Goal: Information Seeking & Learning: Check status

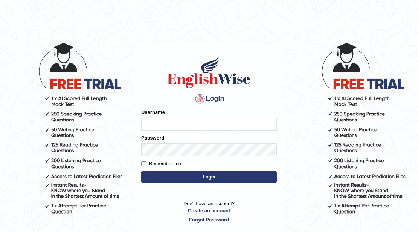
drag, startPoint x: 213, startPoint y: 125, endPoint x: 219, endPoint y: 124, distance: 5.3
click at [214, 125] on input "Username" at bounding box center [209, 124] width 136 height 13
type input "farihaafghan556"
click at [226, 175] on button "Login" at bounding box center [209, 176] width 136 height 11
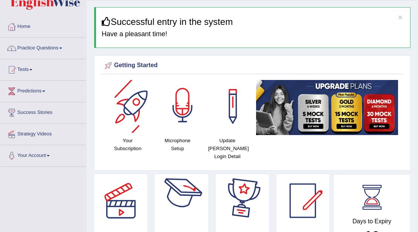
click at [24, 65] on link "Tests" at bounding box center [43, 68] width 86 height 19
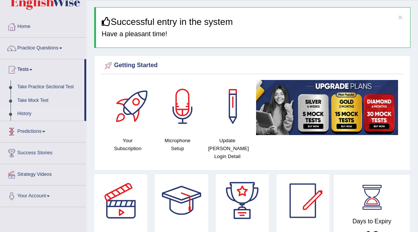
click at [24, 113] on link "History" at bounding box center [49, 114] width 70 height 14
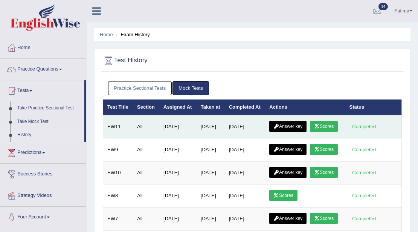
click at [310, 132] on link "Scores" at bounding box center [324, 126] width 28 height 11
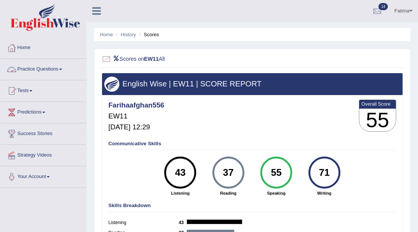
click at [54, 67] on link "Practice Questions" at bounding box center [43, 68] width 86 height 19
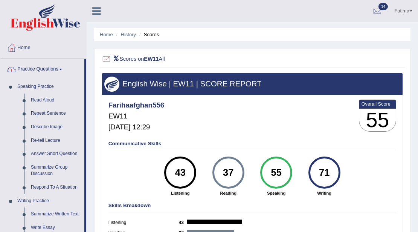
click at [54, 67] on link "Practice Questions" at bounding box center [42, 68] width 84 height 19
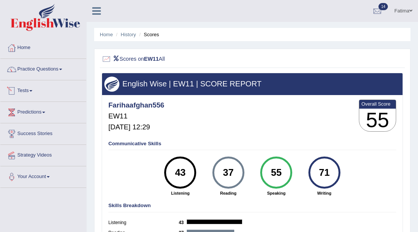
click at [29, 91] on link "Tests" at bounding box center [43, 89] width 86 height 19
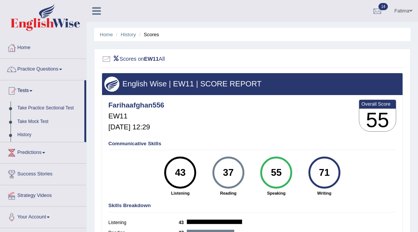
click at [23, 133] on link "History" at bounding box center [49, 135] width 70 height 14
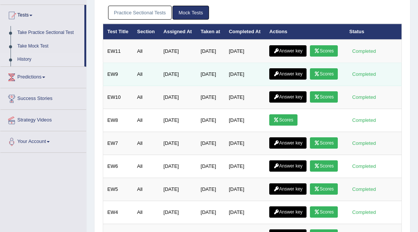
click at [310, 80] on link "Scores" at bounding box center [324, 73] width 28 height 11
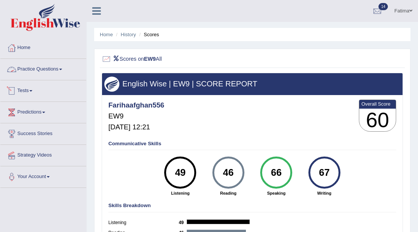
click at [31, 92] on link "Tests" at bounding box center [43, 89] width 86 height 19
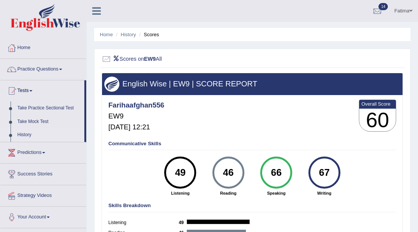
click at [26, 134] on link "History" at bounding box center [49, 135] width 70 height 14
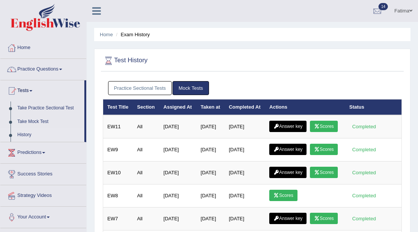
scroll to position [50, 0]
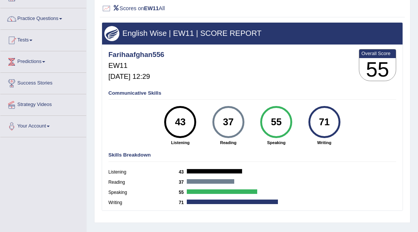
scroll to position [50, 0]
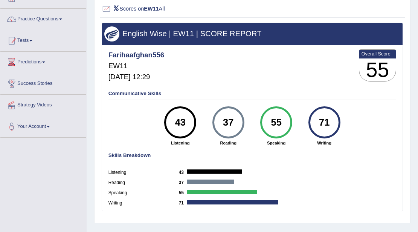
click at [41, 60] on link "Predictions" at bounding box center [43, 61] width 86 height 19
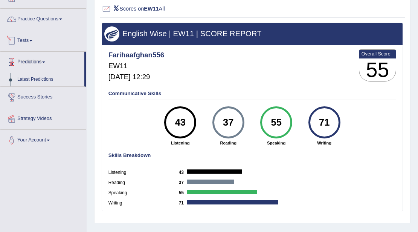
click at [32, 40] on span at bounding box center [30, 41] width 3 height 2
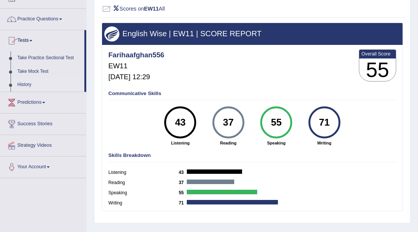
click at [24, 81] on link "History" at bounding box center [49, 85] width 70 height 14
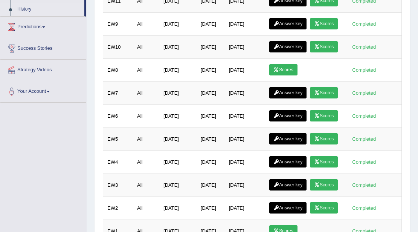
click at [310, 29] on link "Scores" at bounding box center [324, 23] width 28 height 11
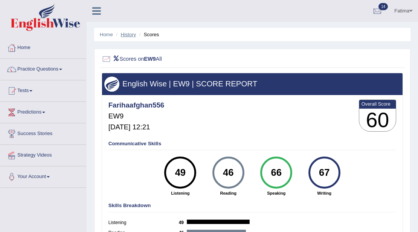
click at [130, 33] on link "History" at bounding box center [128, 35] width 15 height 6
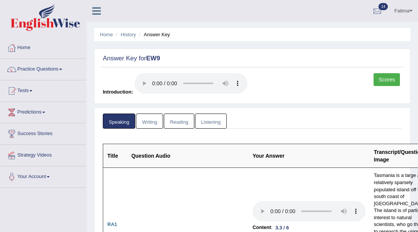
click at [207, 121] on link "Listening" at bounding box center [211, 120] width 32 height 15
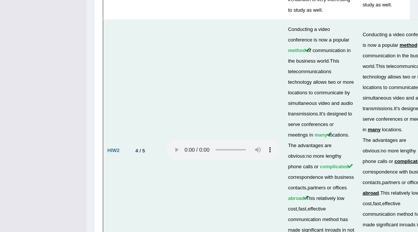
scroll to position [2600, 0]
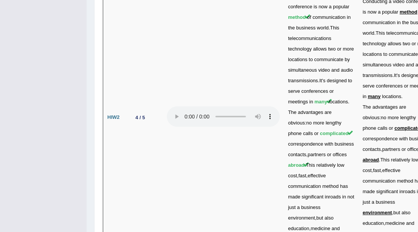
drag, startPoint x: 152, startPoint y: 147, endPoint x: 138, endPoint y: 115, distance: 35.1
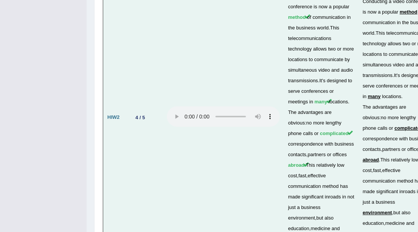
click at [317, 162] on span "relatively" at bounding box center [326, 165] width 19 height 6
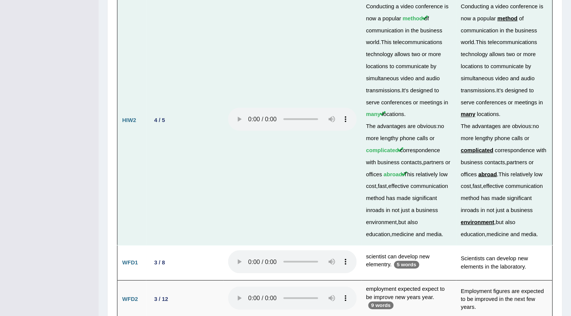
scroll to position [1670, 0]
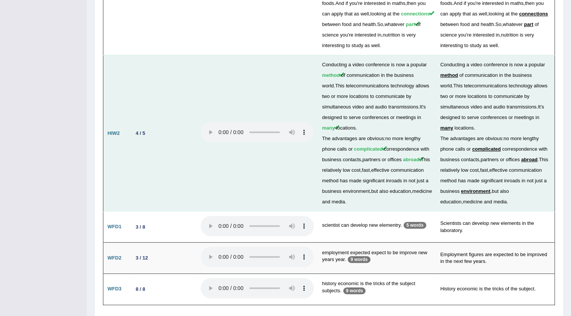
click at [418, 86] on td "Conducting a video conference is now a popular method of communication in the b…" at bounding box center [377, 133] width 118 height 156
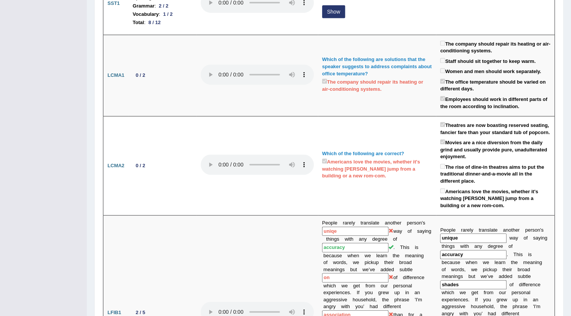
scroll to position [0, 0]
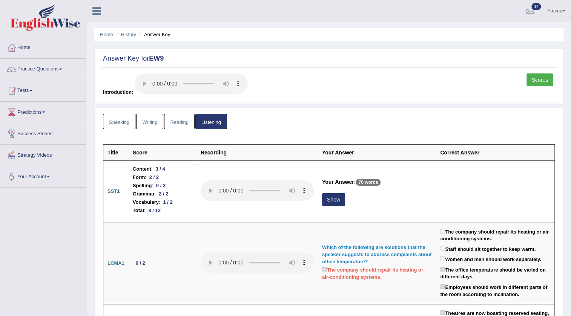
click at [115, 123] on link "Speaking" at bounding box center [119, 121] width 32 height 15
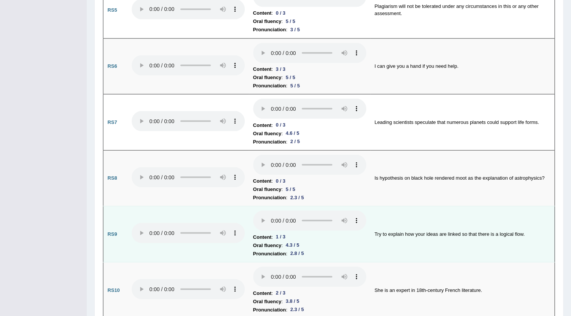
scroll to position [754, 0]
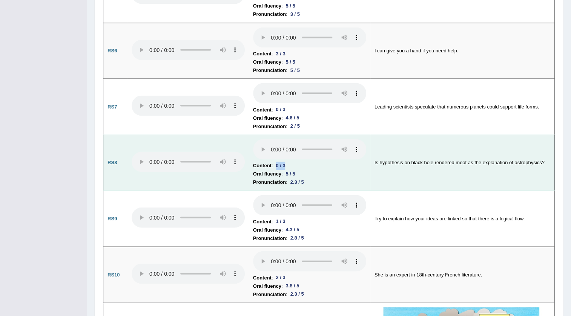
drag, startPoint x: 285, startPoint y: 164, endPoint x: 276, endPoint y: 140, distance: 25.8
click at [276, 162] on div "0 / 3" at bounding box center [280, 166] width 15 height 8
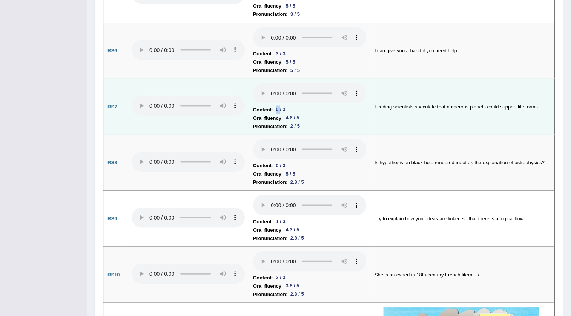
drag, startPoint x: 281, startPoint y: 103, endPoint x: 274, endPoint y: 117, distance: 15.9
click at [275, 106] on div "0 / 3" at bounding box center [280, 110] width 15 height 8
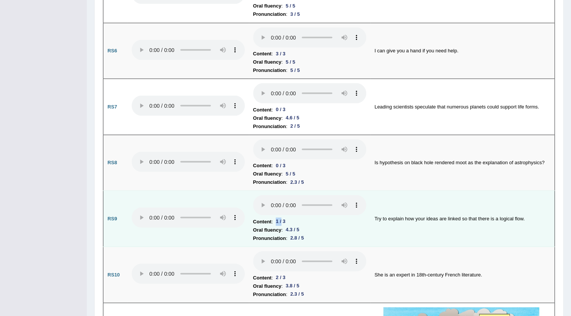
drag, startPoint x: 283, startPoint y: 219, endPoint x: 276, endPoint y: 218, distance: 6.4
click at [276, 218] on div "1 / 3" at bounding box center [280, 222] width 15 height 8
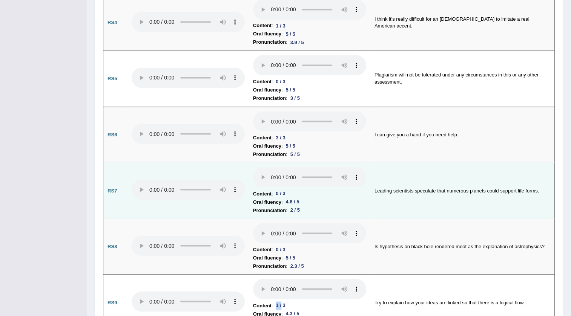
scroll to position [617, 0]
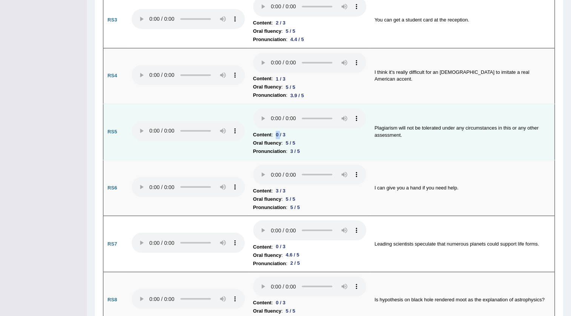
drag, startPoint x: 280, startPoint y: 133, endPoint x: 275, endPoint y: 133, distance: 5.3
click at [275, 133] on div "0 / 3" at bounding box center [280, 135] width 15 height 8
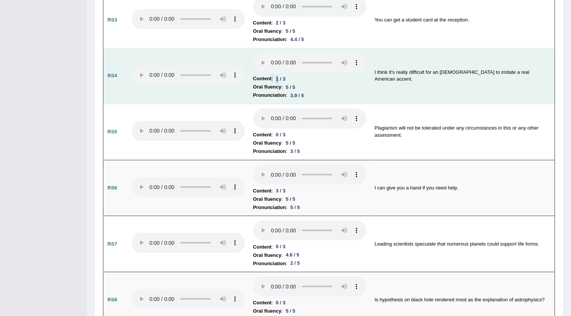
drag, startPoint x: 280, startPoint y: 78, endPoint x: 271, endPoint y: 75, distance: 9.7
click at [271, 75] on li "Content : 1 / 3" at bounding box center [309, 79] width 113 height 8
click at [281, 75] on div "1 / 3" at bounding box center [280, 79] width 15 height 8
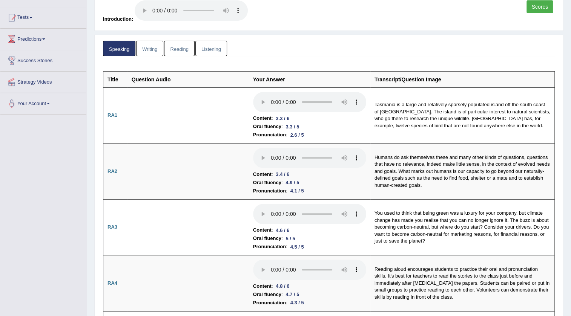
scroll to position [0, 0]
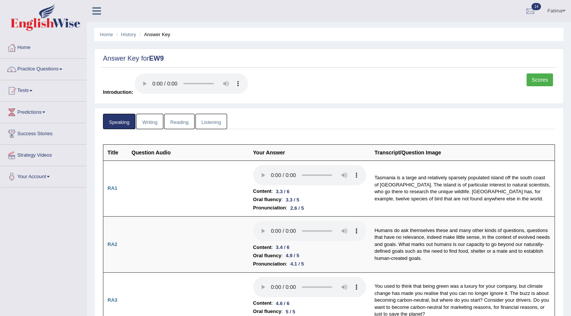
click at [177, 121] on link "Reading" at bounding box center [179, 121] width 30 height 15
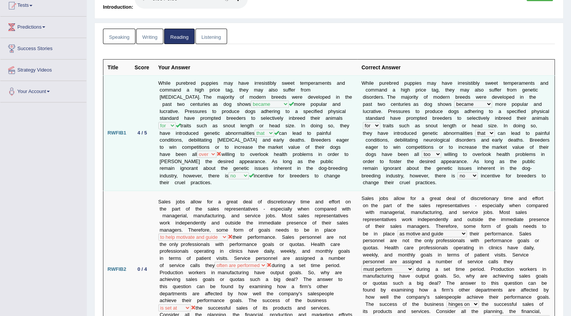
scroll to position [75, 0]
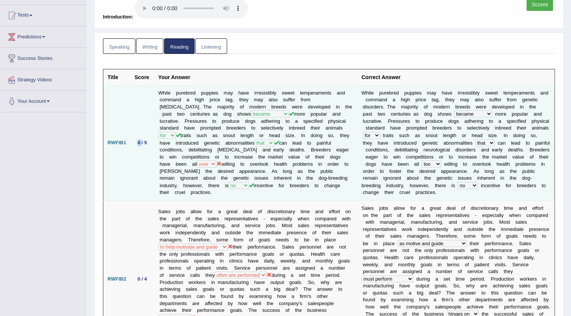
click at [138, 143] on div "4 / 5" at bounding box center [142, 143] width 15 height 8
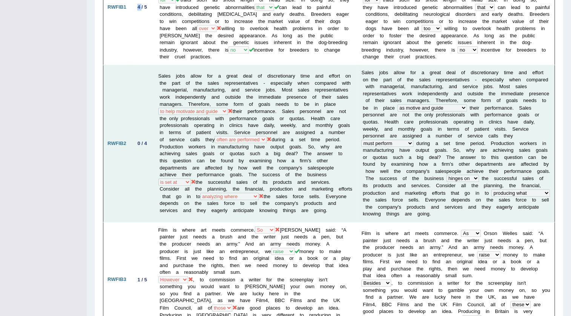
scroll to position [212, 0]
click at [136, 146] on td "0 / 4" at bounding box center [142, 142] width 24 height 157
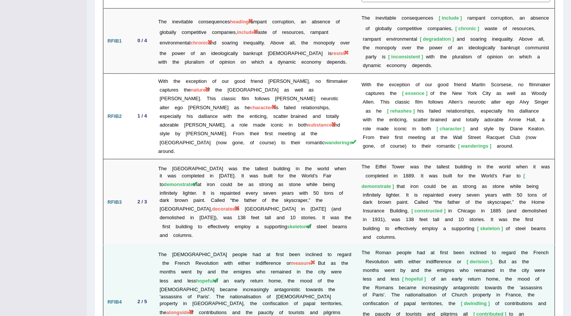
scroll to position [1001, 0]
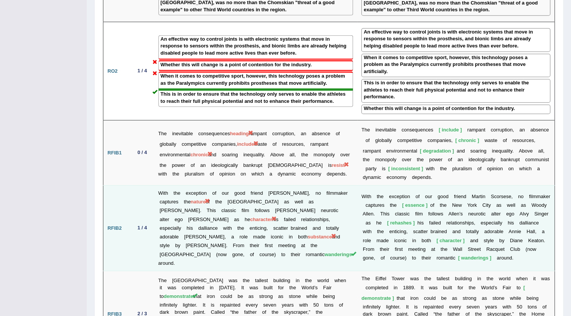
drag, startPoint x: 243, startPoint y: 199, endPoint x: 202, endPoint y: 184, distance: 43.3
click at [206, 186] on td "With the exception of our good friend Martin Scorsese, no filmmaker captures th…" at bounding box center [255, 228] width 203 height 86
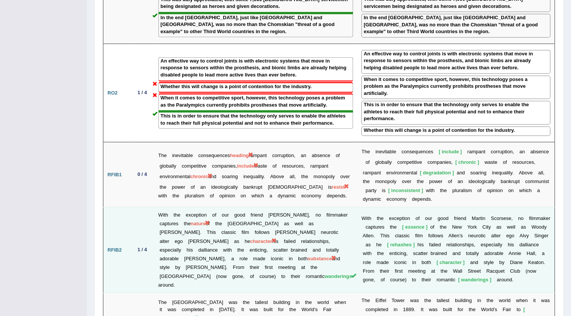
scroll to position [966, 0]
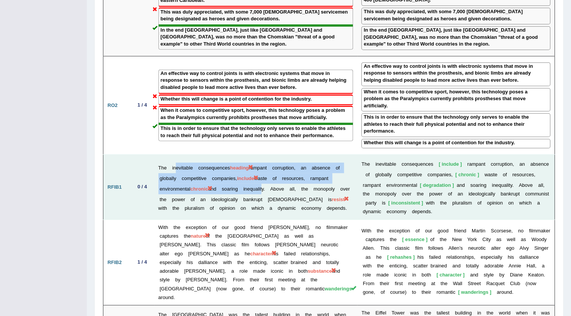
drag, startPoint x: 175, startPoint y: 117, endPoint x: 267, endPoint y: 134, distance: 93.9
click at [265, 155] on td "The inevitable consequences heading rampant corruption, an absence of globally …" at bounding box center [255, 187] width 203 height 65
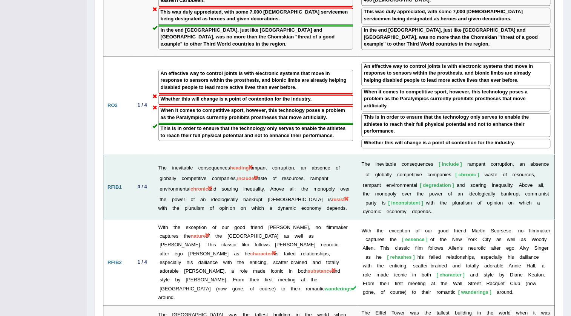
click at [275, 155] on td "The inevitable consequences heading rampant corruption, an absence of globally …" at bounding box center [255, 187] width 203 height 65
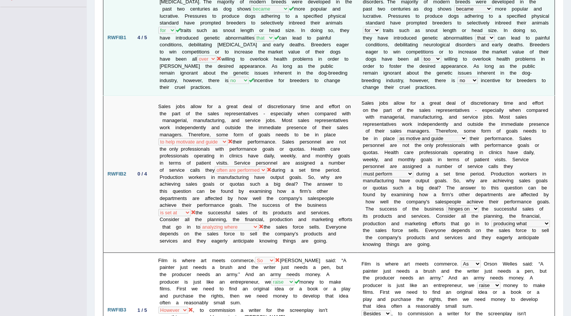
scroll to position [137, 0]
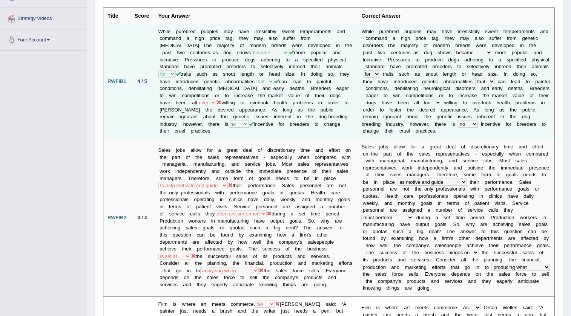
click at [418, 100] on b at bounding box center [420, 103] width 3 height 6
click at [304, 108] on td "While purebred puppies may have irresistibly sweet temperaments and command a h…" at bounding box center [255, 81] width 203 height 115
click at [270, 102] on td "While purebred puppies may have irresistibly sweet temperaments and command a h…" at bounding box center [255, 81] width 203 height 115
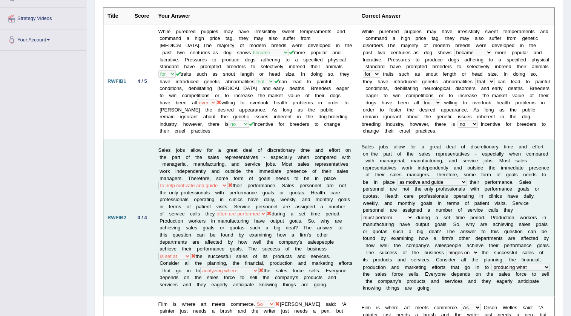
click at [269, 141] on td "Sales jobs allow for a great deal of discretionary time and effort on the part …" at bounding box center [255, 217] width 203 height 157
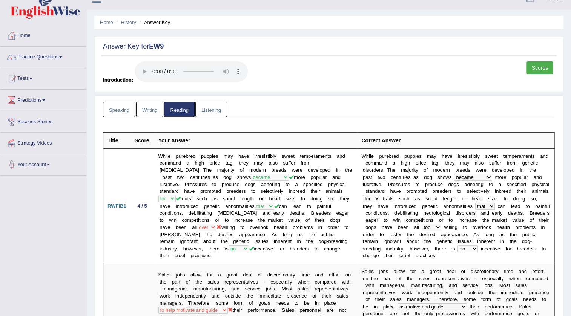
scroll to position [0, 0]
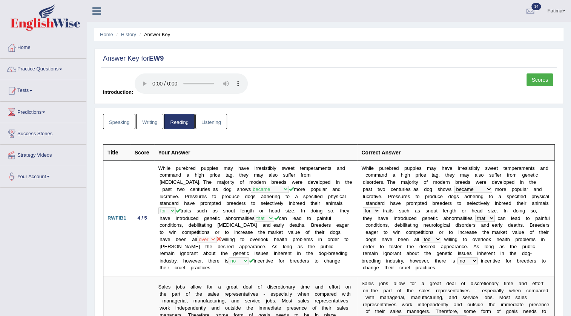
click at [152, 117] on link "Writing" at bounding box center [149, 121] width 27 height 15
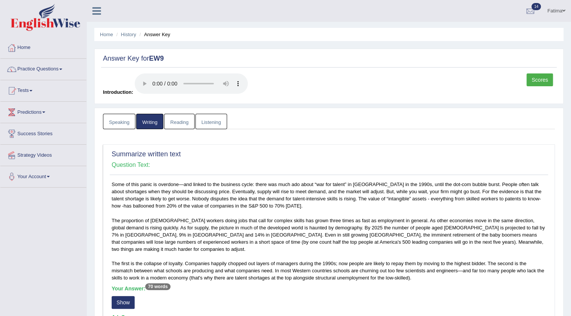
click at [185, 121] on link "Reading" at bounding box center [179, 121] width 30 height 15
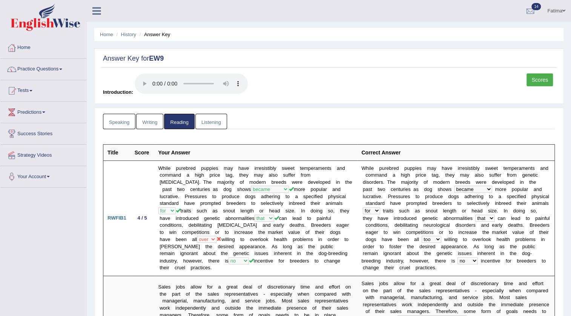
click at [209, 120] on link "Listening" at bounding box center [211, 121] width 32 height 15
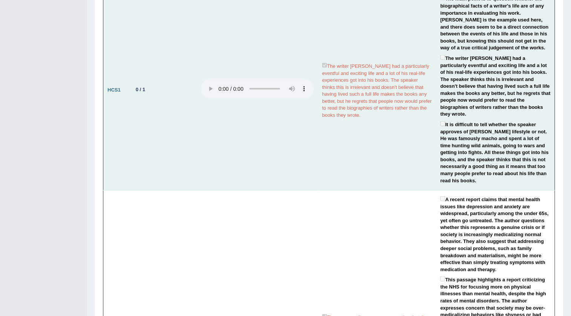
scroll to position [891, 0]
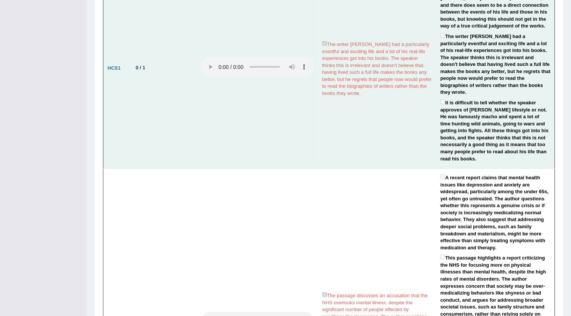
click at [355, 70] on td "The writer Ernest Hemingway had a particularly eventful and exciting life and a…" at bounding box center [377, 68] width 118 height 201
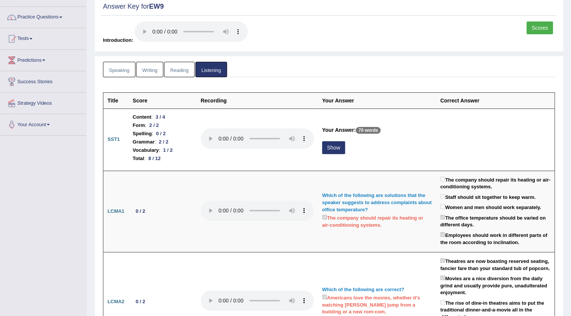
scroll to position [0, 0]
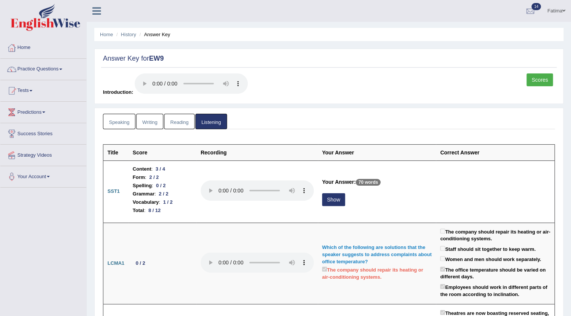
click at [152, 120] on link "Writing" at bounding box center [149, 121] width 27 height 15
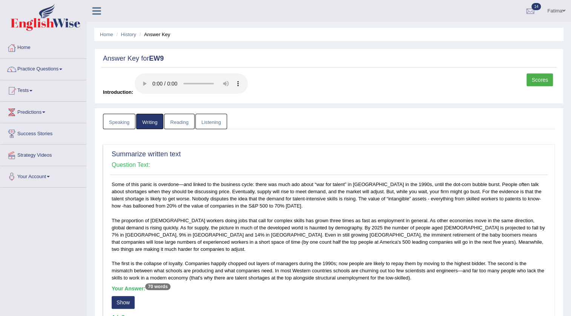
click at [176, 121] on link "Reading" at bounding box center [179, 121] width 30 height 15
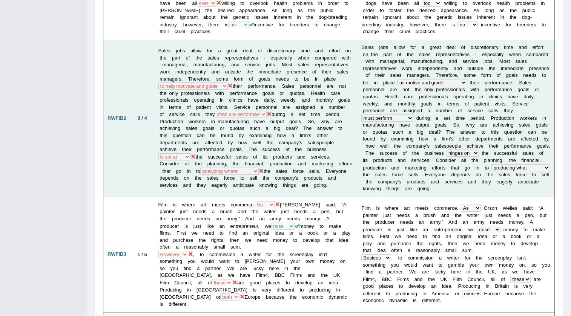
scroll to position [240, 0]
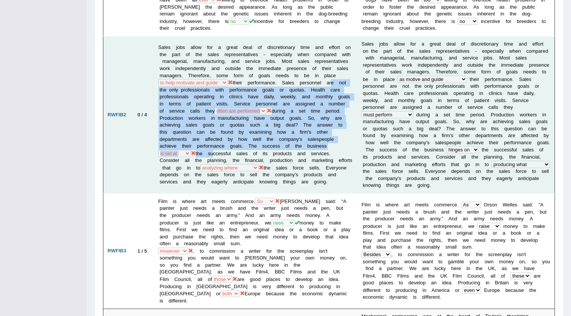
drag, startPoint x: 187, startPoint y: 85, endPoint x: 292, endPoint y: 149, distance: 122.8
click at [292, 149] on td "Sales jobs allow for a great deal of discretionary time and effort on the part …" at bounding box center [255, 115] width 203 height 157
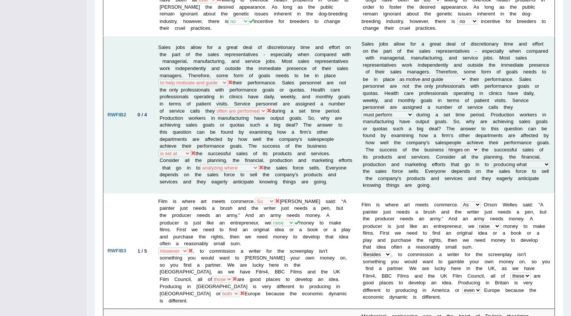
click at [311, 147] on td "Sales jobs allow for a great deal of discretionary time and effort on the part …" at bounding box center [255, 115] width 203 height 157
click at [285, 77] on td "Sales jobs allow for a great deal of discretionary time and effort on the part …" at bounding box center [255, 115] width 203 height 157
click at [247, 76] on td "Sales jobs allow for a great deal of discretionary time and effort on the part …" at bounding box center [255, 115] width 203 height 157
click at [279, 75] on td "Sales jobs allow for a great deal of discretionary time and effort on the part …" at bounding box center [255, 115] width 203 height 157
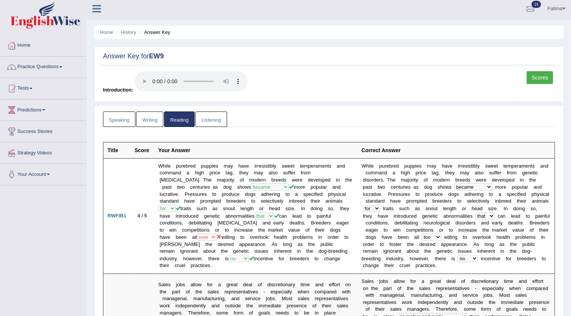
scroll to position [0, 0]
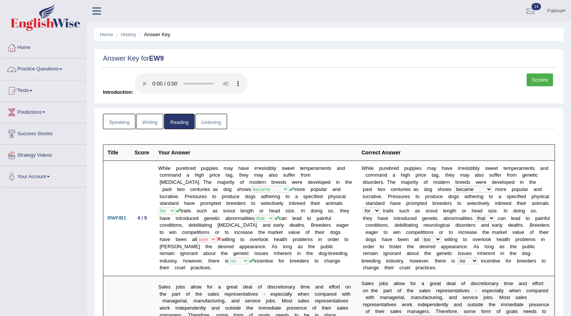
click at [58, 69] on link "Practice Questions" at bounding box center [43, 68] width 86 height 19
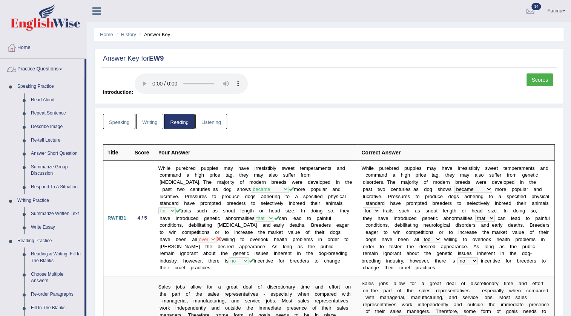
click at [48, 74] on link "Practice Questions" at bounding box center [42, 68] width 84 height 19
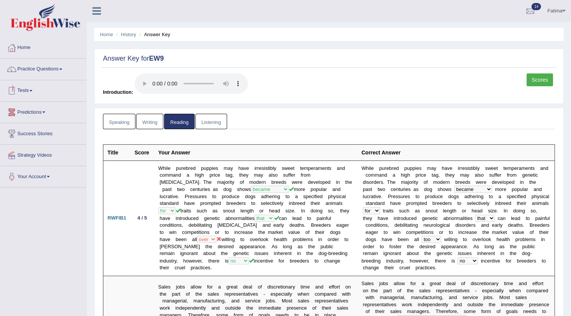
click at [30, 90] on link "Tests" at bounding box center [43, 89] width 86 height 19
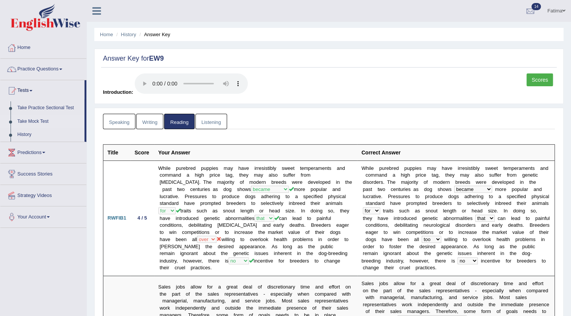
click at [31, 120] on link "Take Mock Test" at bounding box center [49, 122] width 70 height 14
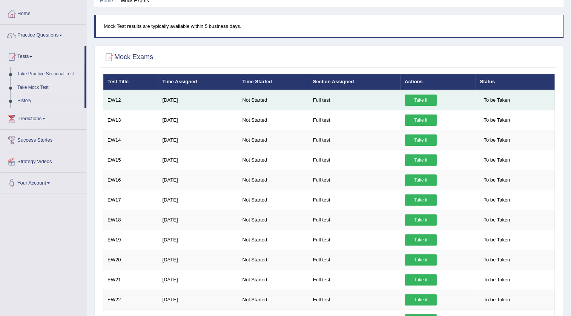
click at [417, 101] on link "Take it" at bounding box center [421, 100] width 32 height 11
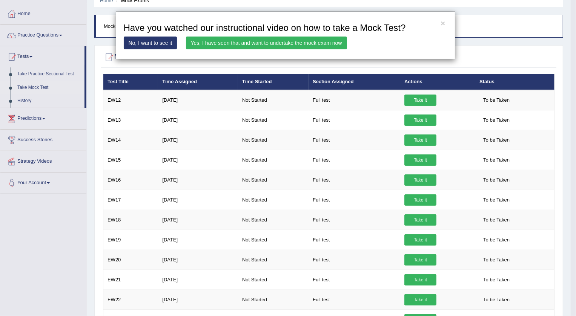
drag, startPoint x: 304, startPoint y: 35, endPoint x: 306, endPoint y: 39, distance: 4.1
click at [305, 37] on div "× Have you watched our instructional video on how to take a Mock Test? No, I wa…" at bounding box center [285, 35] width 339 height 48
click at [306, 40] on link "Yes, I have seen that and want to undertake the mock exam now" at bounding box center [266, 43] width 161 height 13
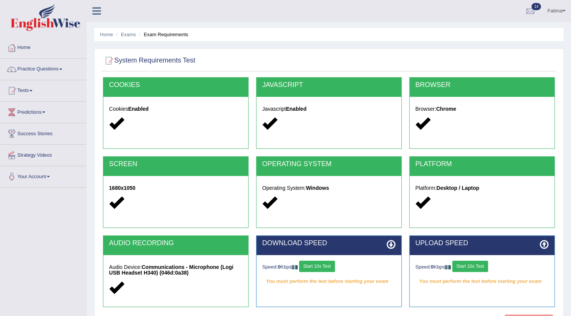
click at [323, 269] on button "Start 10s Test" at bounding box center [317, 266] width 36 height 11
click at [467, 267] on button "Start 10s Test" at bounding box center [470, 266] width 36 height 11
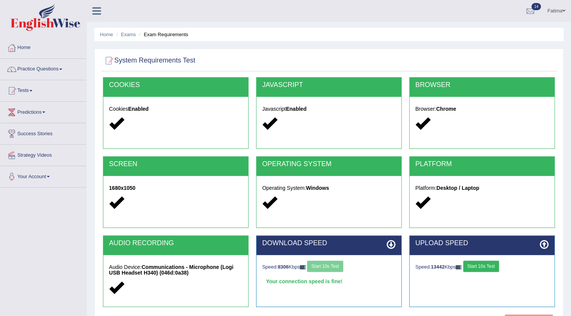
click at [480, 265] on button "Start 10s Test" at bounding box center [481, 266] width 36 height 11
click at [332, 266] on button "Start 10s Test" at bounding box center [325, 266] width 36 height 11
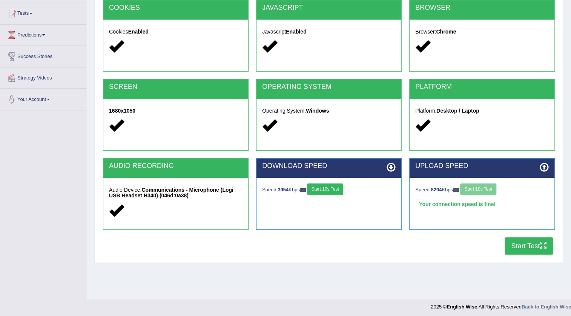
scroll to position [79, 0]
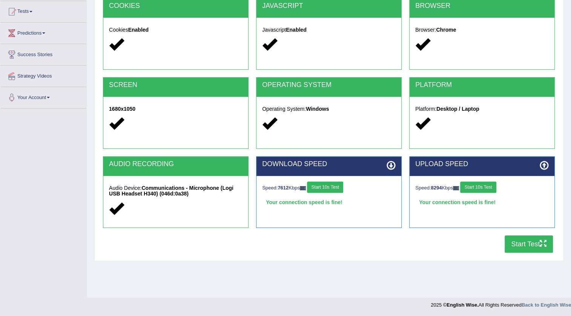
click at [506, 242] on button "Start Test" at bounding box center [528, 244] width 48 height 17
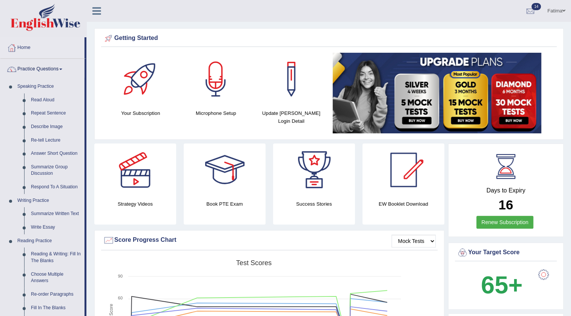
click at [35, 99] on link "Read Aloud" at bounding box center [56, 100] width 57 height 14
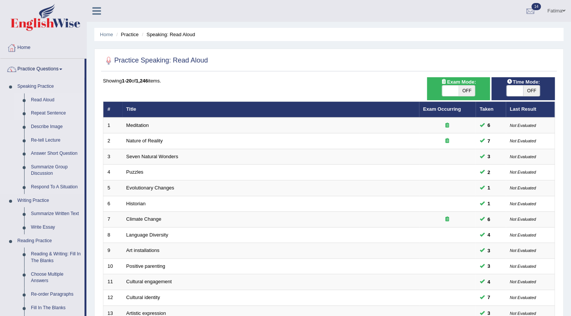
click at [46, 111] on link "Repeat Sentence" at bounding box center [56, 114] width 57 height 14
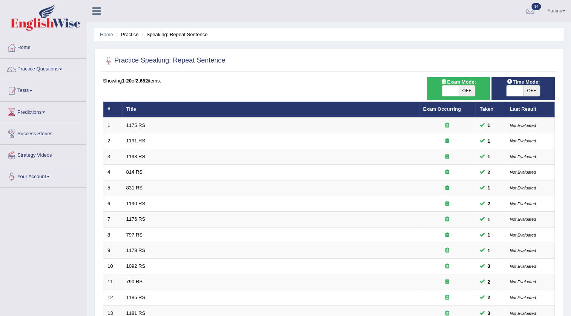
click at [460, 94] on span "OFF" at bounding box center [466, 91] width 17 height 11
checkbox input "true"
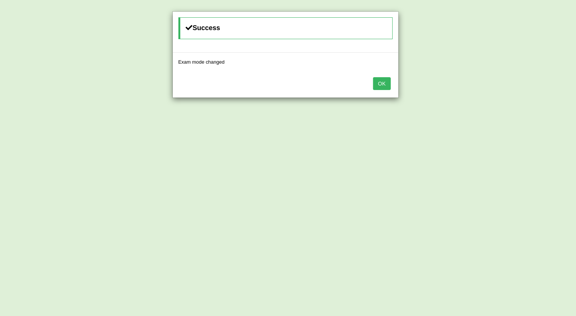
click at [377, 82] on button "OK" at bounding box center [381, 83] width 17 height 13
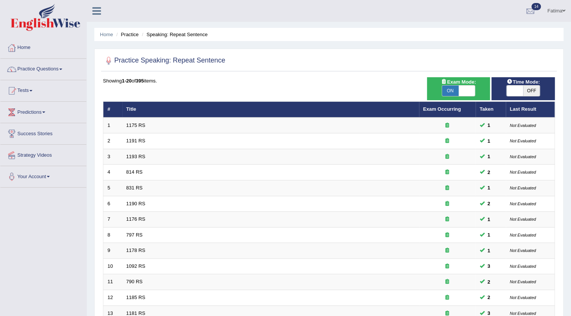
click at [529, 89] on span "OFF" at bounding box center [531, 91] width 17 height 11
checkbox input "true"
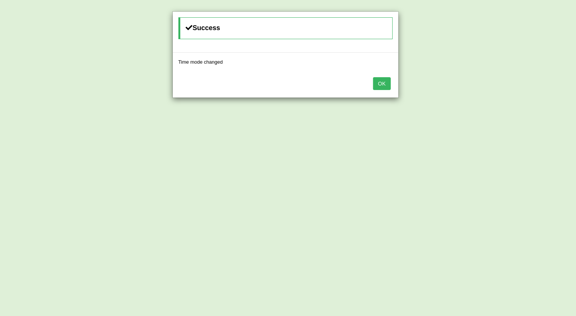
click at [377, 83] on button "OK" at bounding box center [381, 83] width 17 height 13
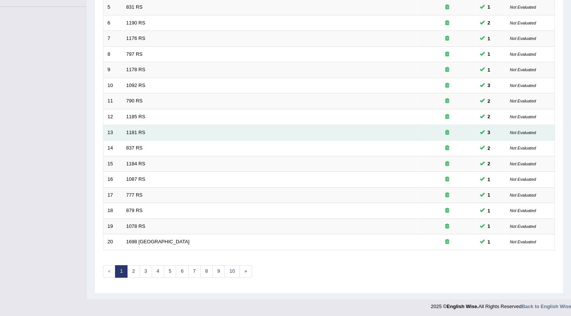
scroll to position [182, 0]
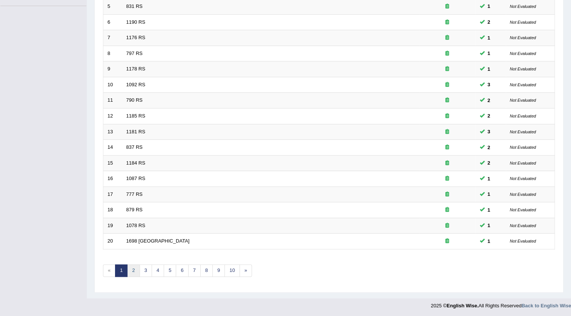
click at [135, 271] on link "2" at bounding box center [133, 271] width 12 height 12
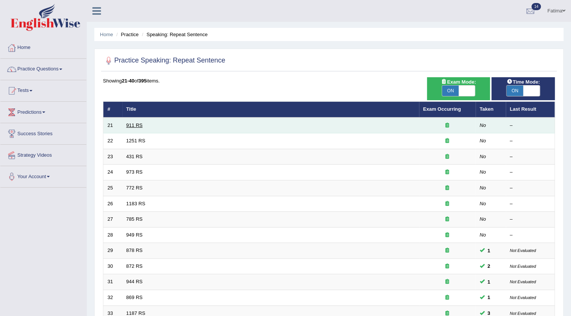
click at [128, 126] on link "911 RS" at bounding box center [134, 126] width 16 height 6
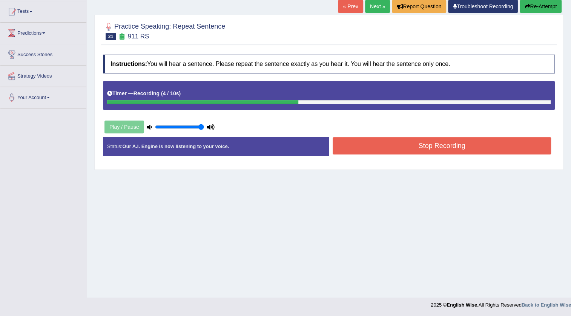
click at [393, 144] on button "Stop Recording" at bounding box center [442, 145] width 218 height 17
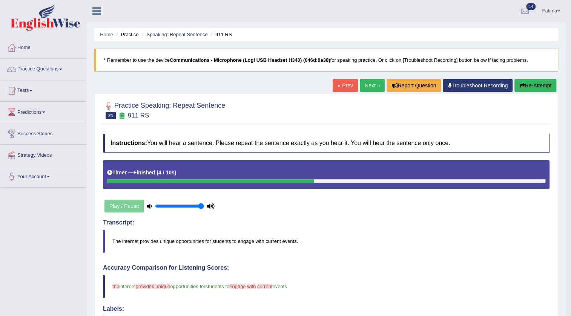
click at [366, 83] on link "Next »" at bounding box center [372, 85] width 25 height 13
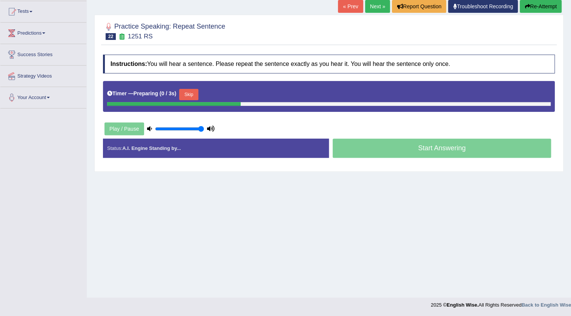
scroll to position [79, 0]
click at [192, 96] on button "Skip" at bounding box center [188, 94] width 19 height 11
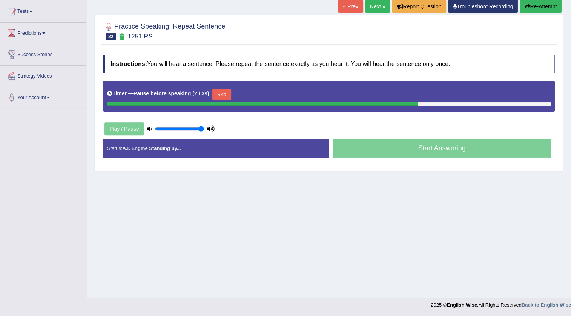
click at [228, 92] on button "Skip" at bounding box center [221, 94] width 19 height 11
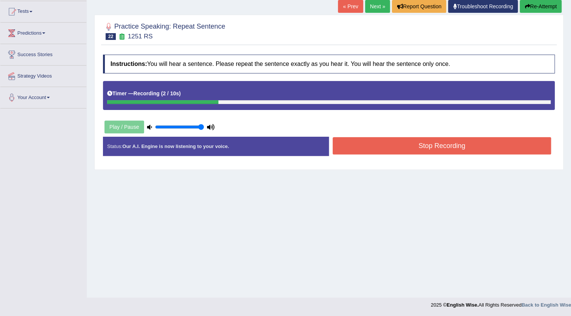
click at [360, 146] on button "Stop Recording" at bounding box center [442, 145] width 218 height 17
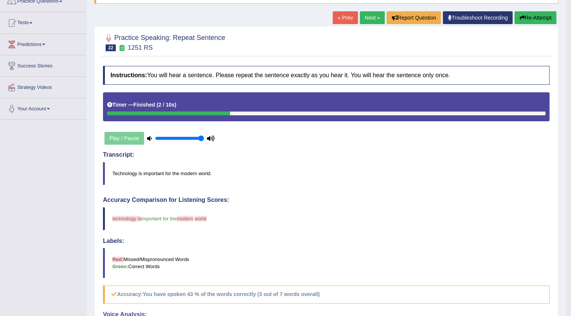
scroll to position [53, 0]
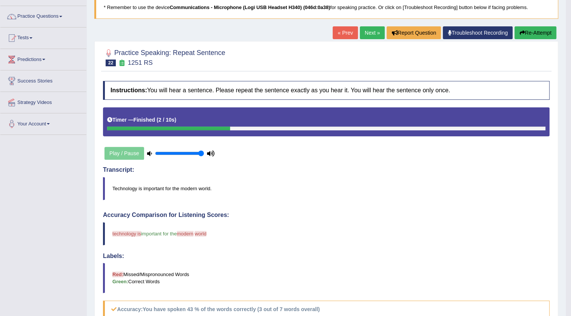
click at [521, 31] on icon "button" at bounding box center [521, 32] width 5 height 5
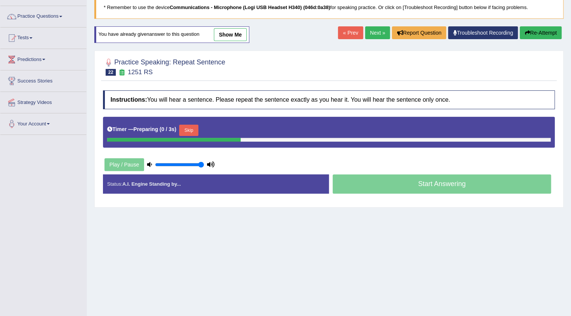
click at [193, 132] on button "Skip" at bounding box center [188, 130] width 19 height 11
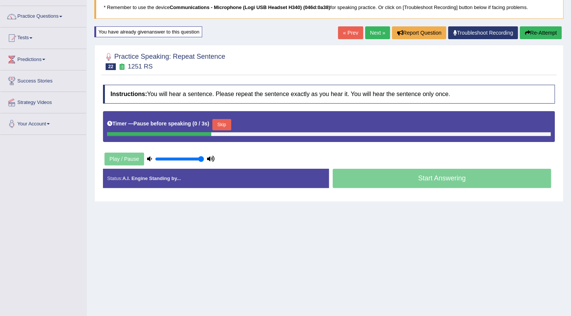
click at [222, 123] on button "Skip" at bounding box center [221, 124] width 19 height 11
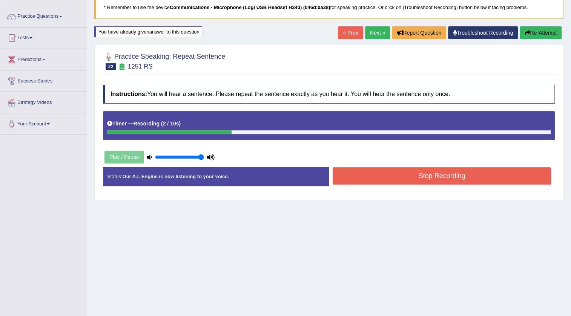
click at [357, 177] on button "Stop Recording" at bounding box center [442, 175] width 218 height 17
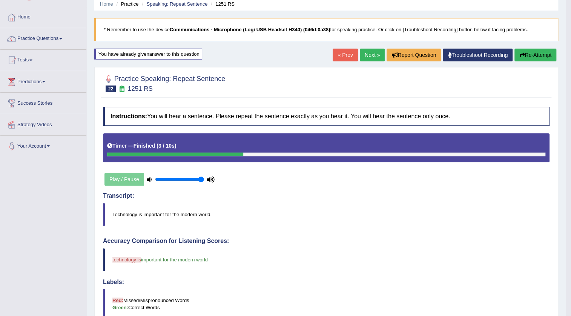
scroll to position [19, 0]
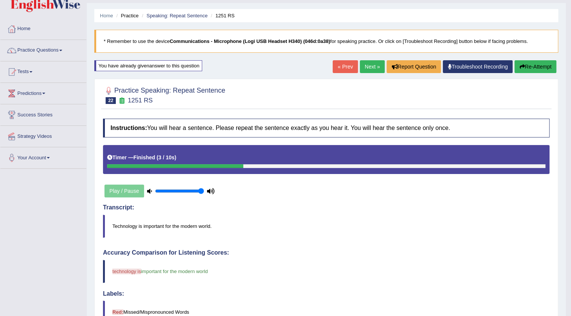
click at [523, 66] on button "Re-Attempt" at bounding box center [535, 66] width 42 height 13
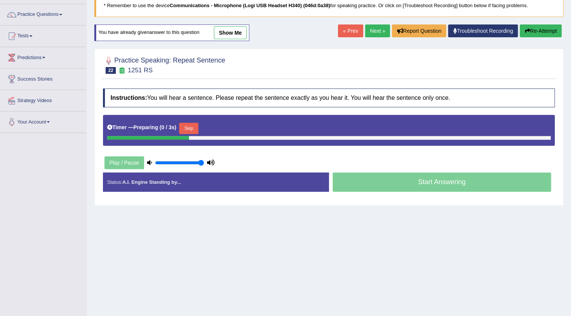
click at [196, 127] on button "Skip" at bounding box center [188, 128] width 19 height 11
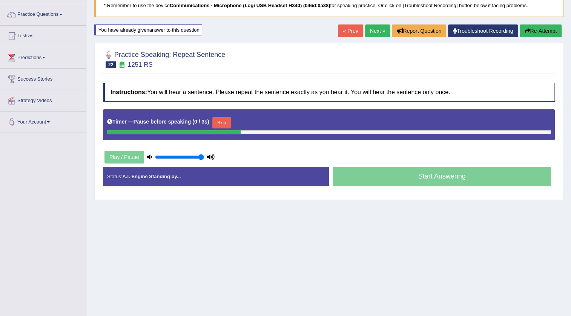
click at [228, 123] on button "Skip" at bounding box center [221, 122] width 19 height 11
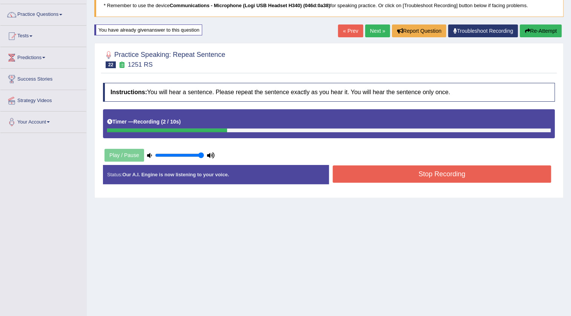
drag, startPoint x: 382, startPoint y: 175, endPoint x: 378, endPoint y: 175, distance: 3.8
click at [382, 175] on button "Stop Recording" at bounding box center [442, 173] width 218 height 17
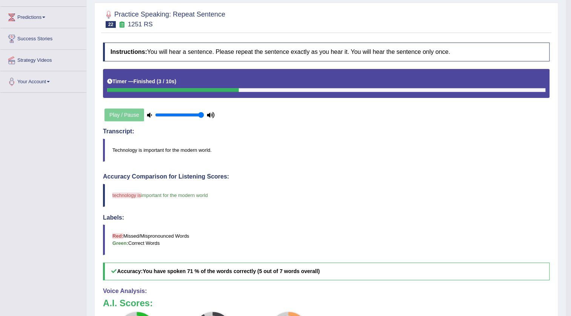
scroll to position [55, 0]
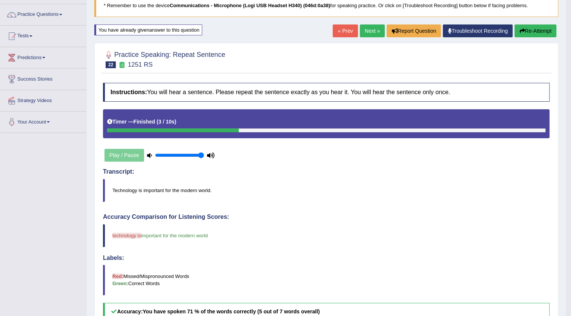
click at [535, 31] on button "Re-Attempt" at bounding box center [535, 31] width 42 height 13
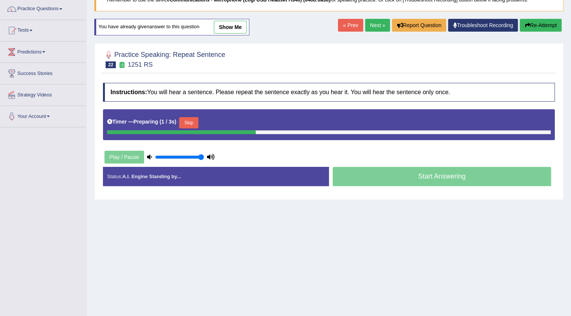
click at [189, 124] on button "Skip" at bounding box center [188, 122] width 19 height 11
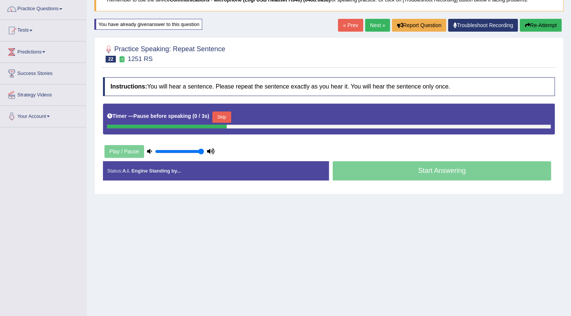
click at [228, 117] on button "Skip" at bounding box center [221, 117] width 19 height 11
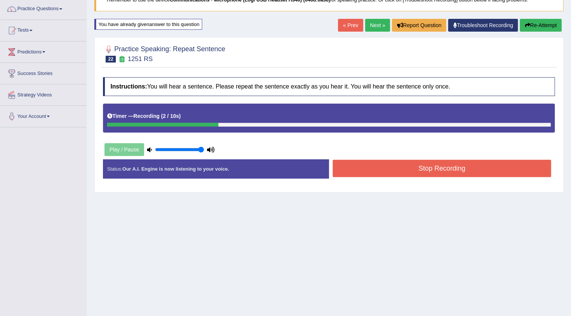
click at [377, 168] on button "Stop Recording" at bounding box center [442, 168] width 218 height 17
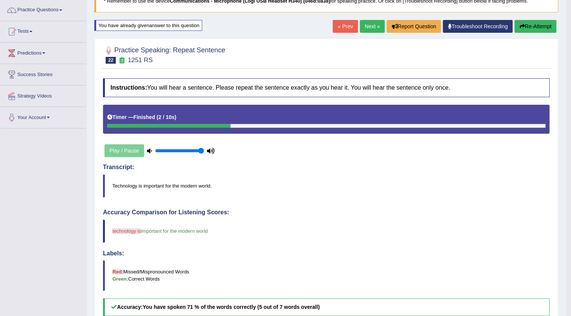
scroll to position [57, 0]
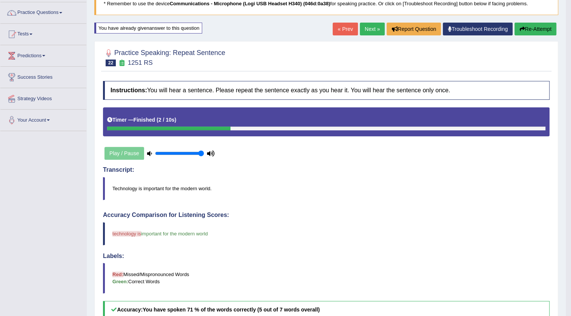
click at [528, 28] on button "Re-Attempt" at bounding box center [535, 29] width 42 height 13
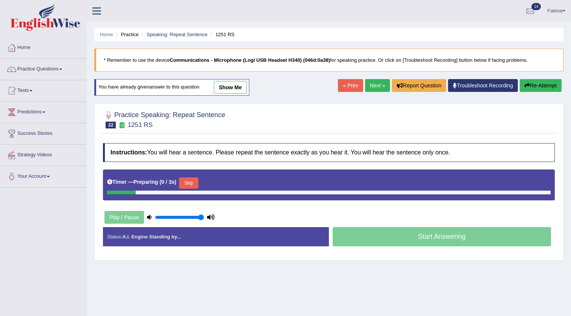
scroll to position [63, 0]
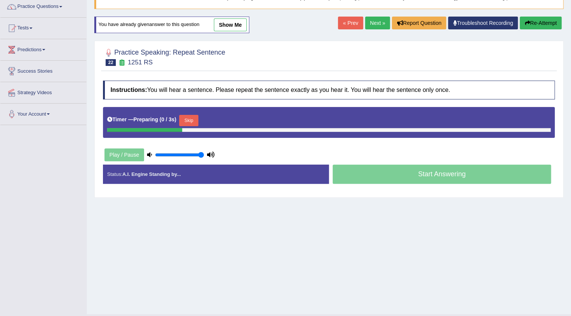
click at [193, 115] on button "Skip" at bounding box center [188, 120] width 19 height 11
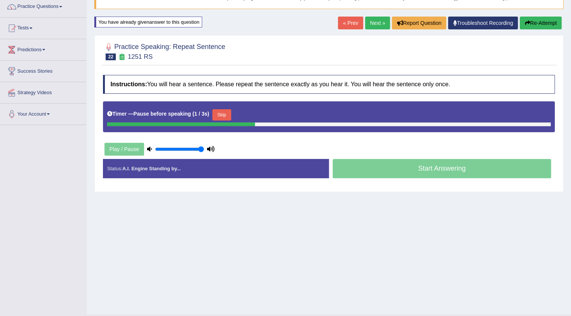
click at [222, 113] on button "Skip" at bounding box center [221, 114] width 19 height 11
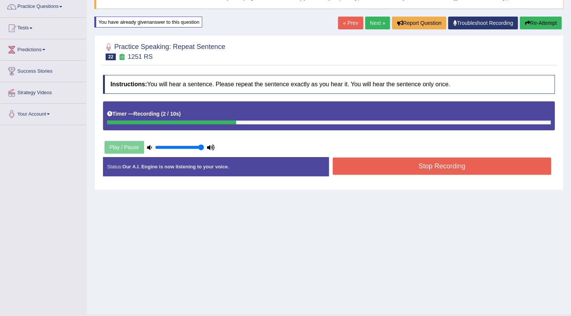
click at [365, 167] on button "Stop Recording" at bounding box center [442, 166] width 218 height 17
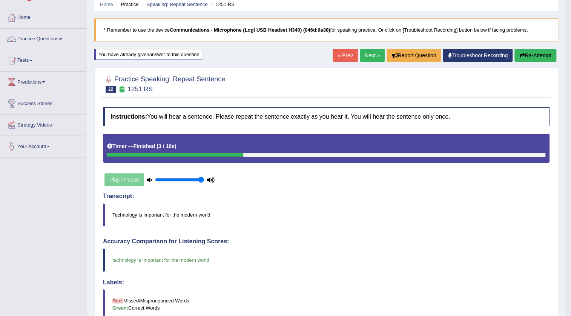
scroll to position [28, 0]
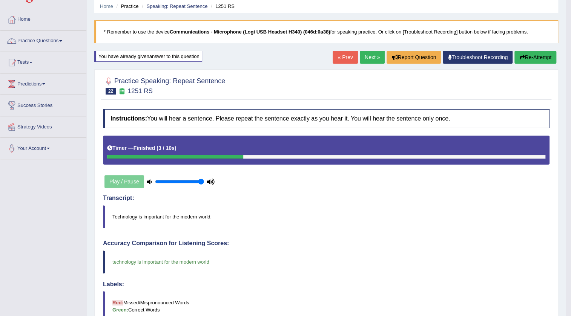
click at [365, 60] on link "Next »" at bounding box center [372, 57] width 25 height 13
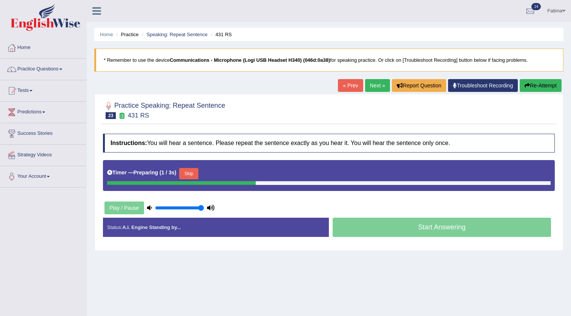
click at [194, 168] on button "Skip" at bounding box center [188, 173] width 19 height 11
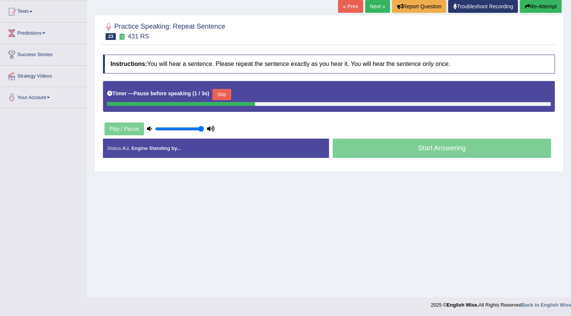
click at [225, 93] on button "Skip" at bounding box center [221, 94] width 19 height 11
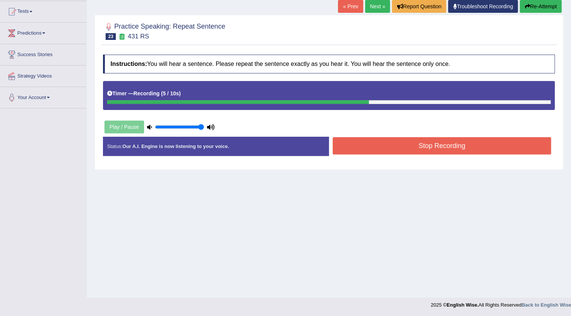
click at [360, 140] on button "Stop Recording" at bounding box center [442, 145] width 218 height 17
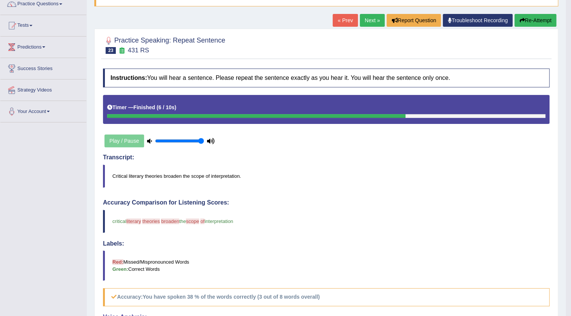
scroll to position [53, 0]
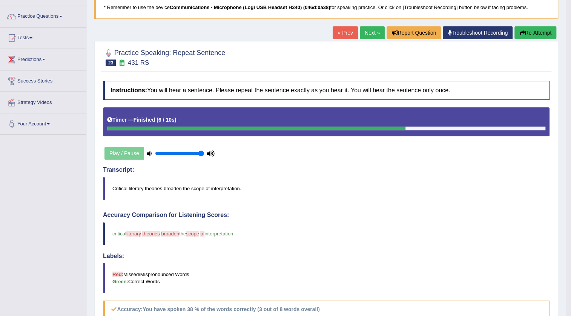
click at [530, 28] on button "Re-Attempt" at bounding box center [535, 32] width 42 height 13
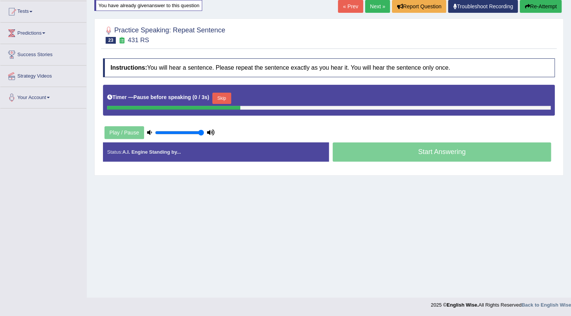
click at [227, 99] on button "Skip" at bounding box center [221, 98] width 19 height 11
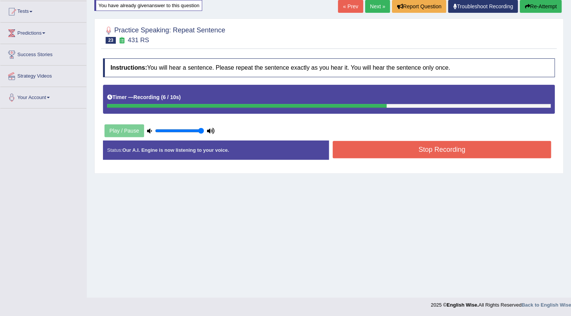
click at [349, 155] on button "Stop Recording" at bounding box center [442, 149] width 218 height 17
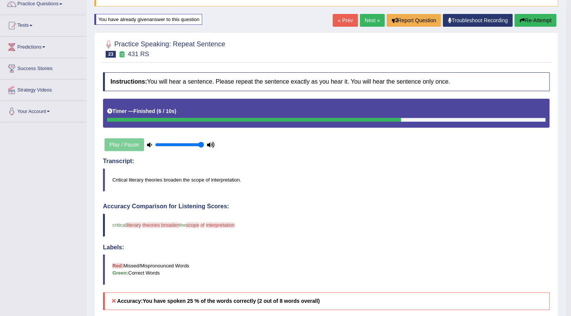
scroll to position [57, 0]
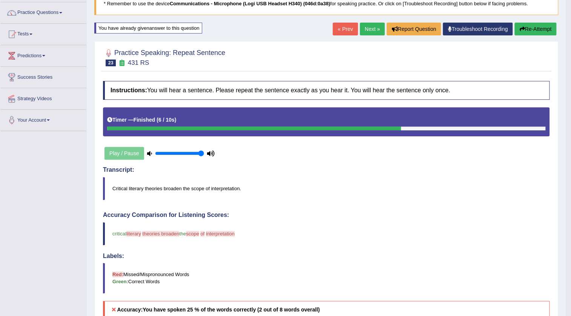
click at [541, 28] on button "Re-Attempt" at bounding box center [535, 29] width 42 height 13
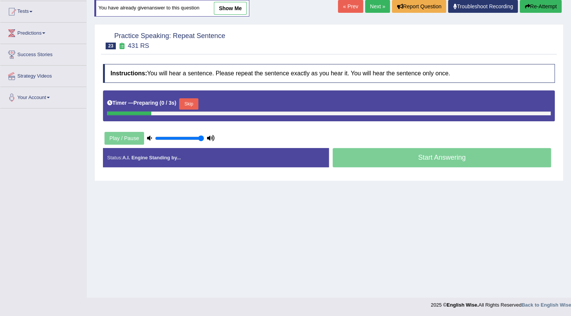
scroll to position [79, 0]
click at [193, 104] on button "Skip" at bounding box center [188, 103] width 19 height 11
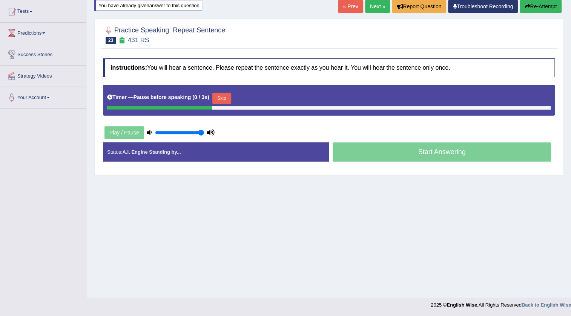
click at [231, 100] on button "Skip" at bounding box center [221, 98] width 19 height 11
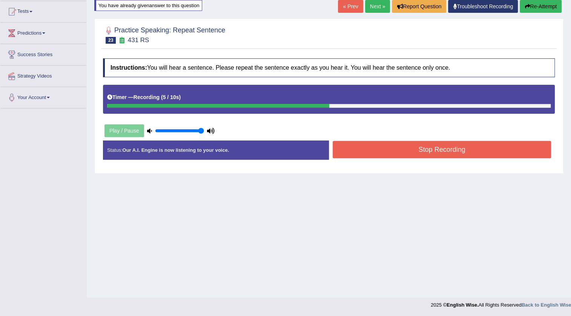
click at [530, 6] on button "Re-Attempt" at bounding box center [540, 6] width 42 height 13
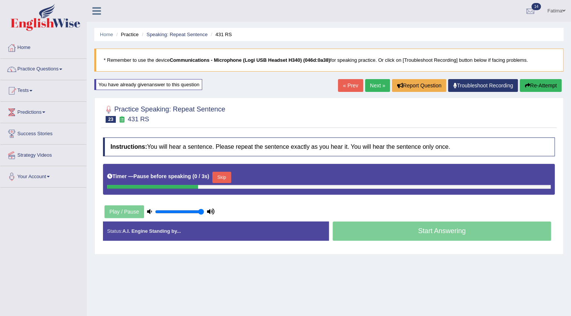
click at [535, 84] on button "Re-Attempt" at bounding box center [540, 85] width 42 height 13
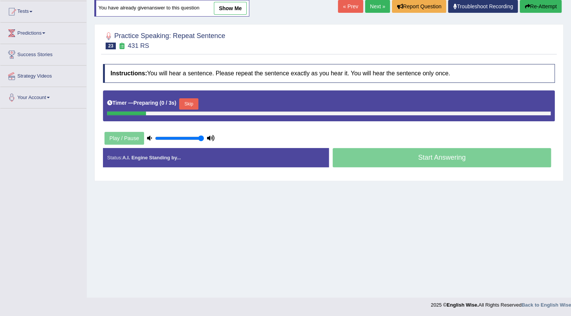
scroll to position [79, 0]
click at [188, 101] on button "Skip" at bounding box center [188, 103] width 19 height 11
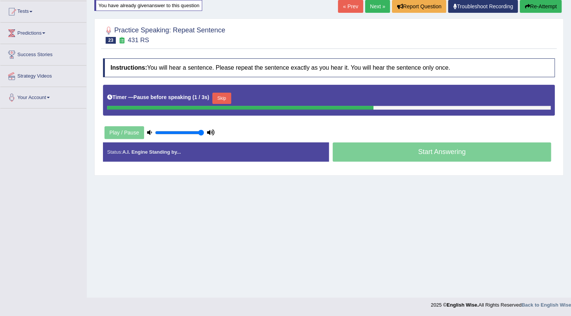
click at [216, 97] on button "Skip" at bounding box center [221, 98] width 19 height 11
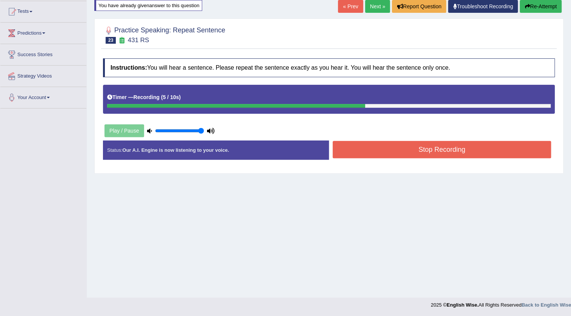
click at [365, 141] on button "Stop Recording" at bounding box center [442, 149] width 218 height 17
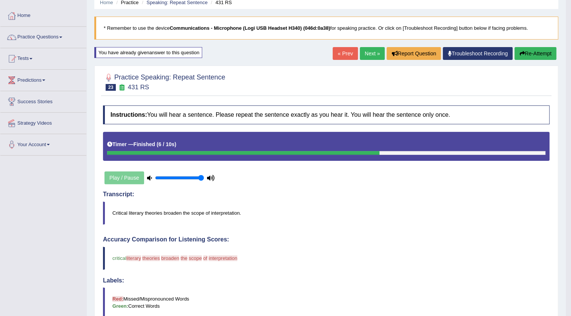
scroll to position [23, 0]
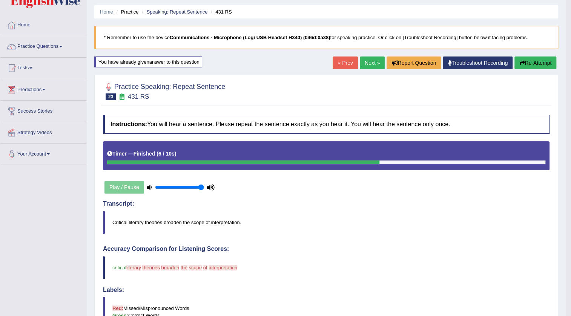
click at [528, 59] on button "Re-Attempt" at bounding box center [535, 63] width 42 height 13
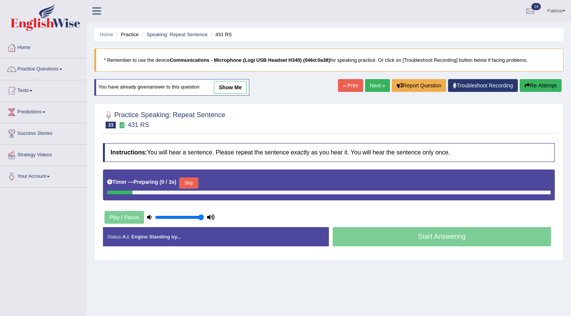
scroll to position [79, 0]
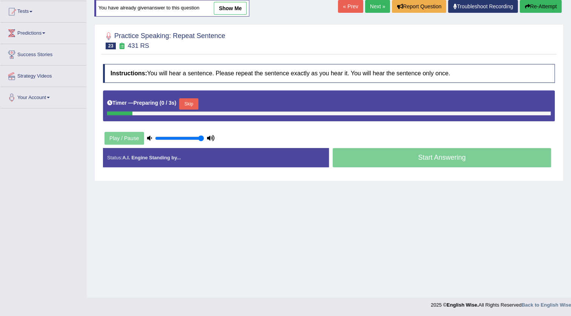
click at [195, 106] on button "Skip" at bounding box center [188, 103] width 19 height 11
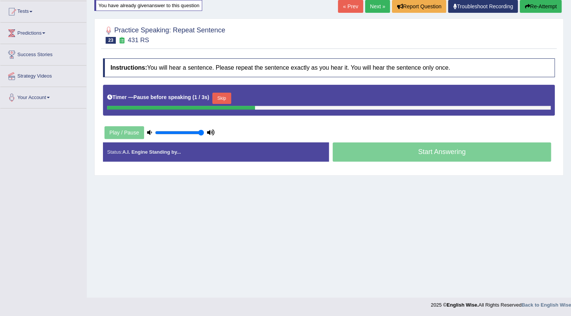
click at [231, 97] on button "Skip" at bounding box center [221, 98] width 19 height 11
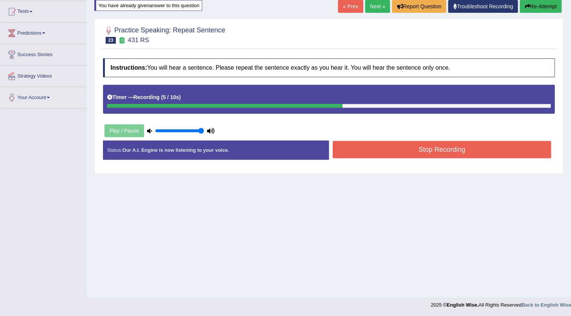
click at [369, 144] on button "Stop Recording" at bounding box center [442, 149] width 218 height 17
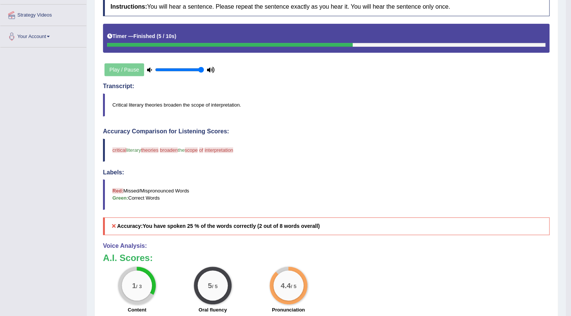
scroll to position [57, 0]
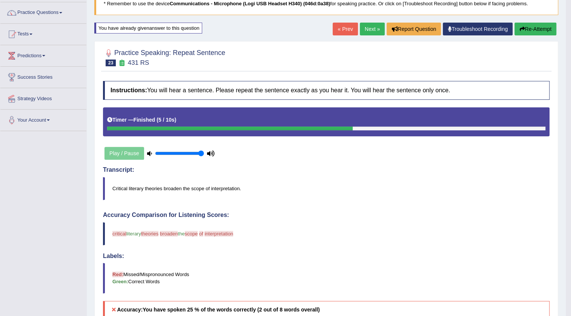
click at [369, 31] on link "Next »" at bounding box center [372, 29] width 25 height 13
click at [365, 29] on link "Next »" at bounding box center [372, 29] width 25 height 13
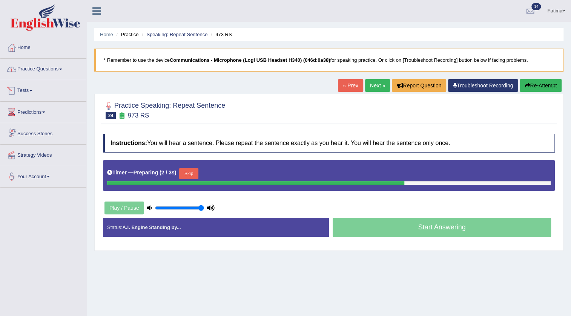
click at [26, 88] on link "Tests" at bounding box center [43, 89] width 86 height 19
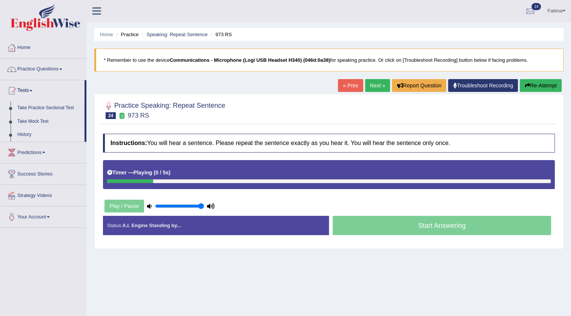
click at [26, 133] on link "History" at bounding box center [49, 135] width 70 height 14
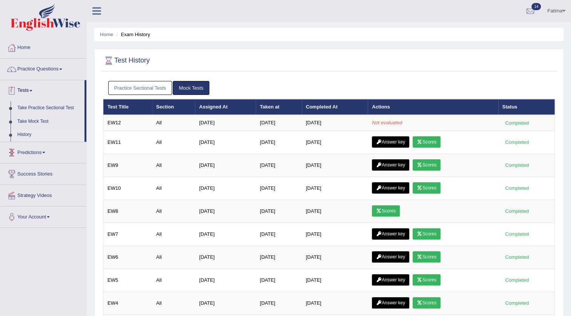
click at [32, 90] on span at bounding box center [30, 91] width 3 height 2
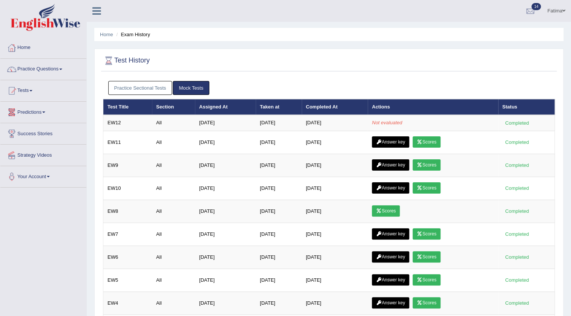
click at [32, 91] on span at bounding box center [30, 91] width 3 height 2
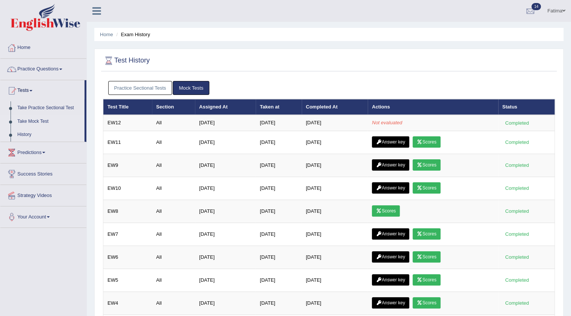
click at [36, 120] on link "Take Mock Test" at bounding box center [49, 122] width 70 height 14
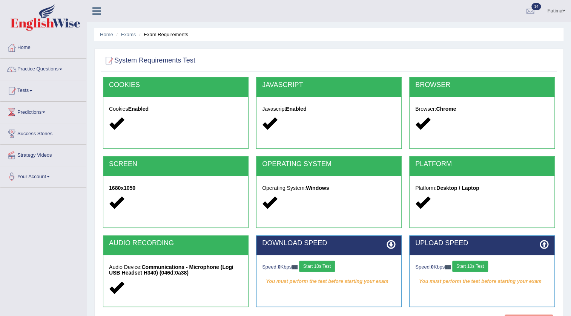
click at [323, 262] on button "Start 10s Test" at bounding box center [317, 266] width 36 height 11
click at [330, 269] on button "Start 10s Test" at bounding box center [325, 266] width 36 height 11
click at [467, 266] on button "Start 10s Test" at bounding box center [470, 266] width 36 height 11
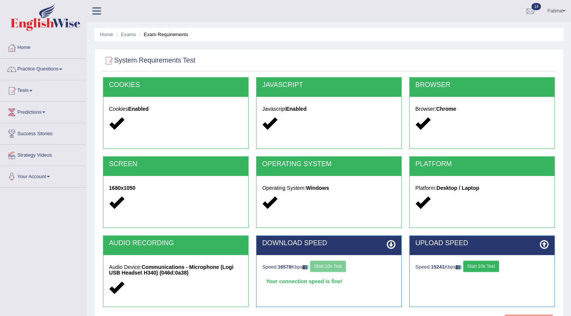
click at [483, 265] on button "Start 10s Test" at bounding box center [481, 266] width 36 height 11
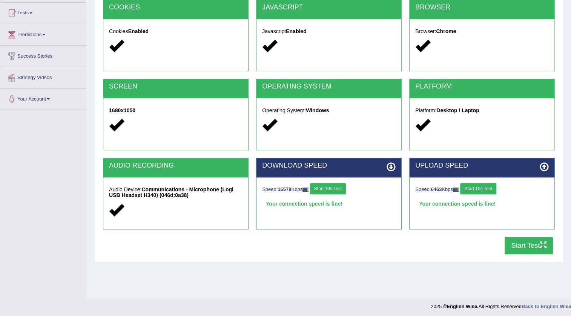
scroll to position [79, 0]
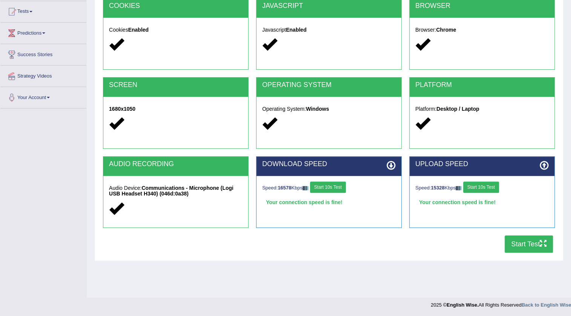
click at [529, 244] on button "Start Test" at bounding box center [528, 244] width 48 height 17
